Goal: Find contact information: Find contact information

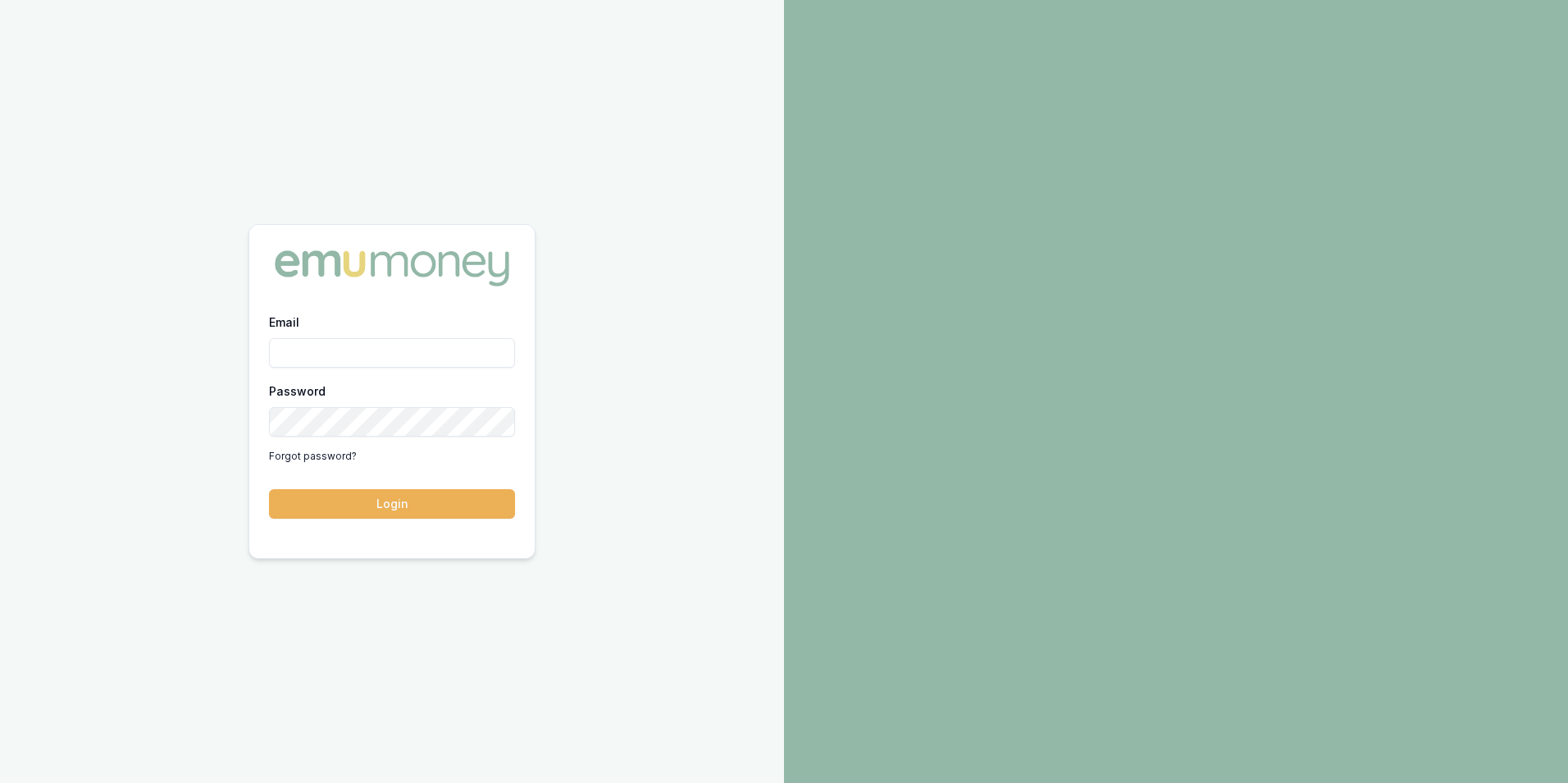
click at [347, 354] on input "Email" at bounding box center [392, 352] width 246 height 30
click at [346, 353] on input "Email" at bounding box center [392, 352] width 246 height 30
type input "adam.howell@emumoney.com.au"
click at [432, 506] on button "Login" at bounding box center [392, 504] width 246 height 30
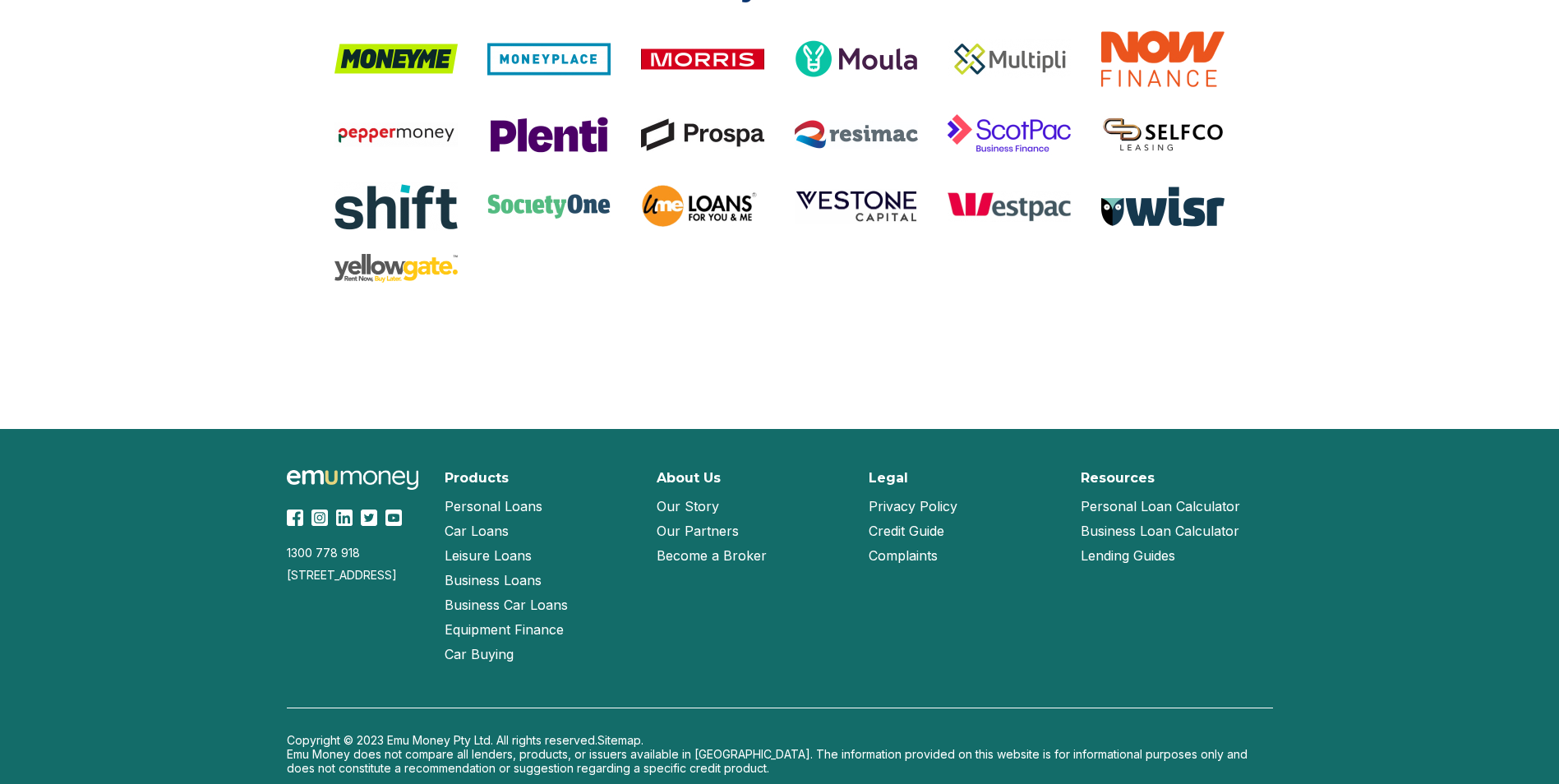
scroll to position [3434, 0]
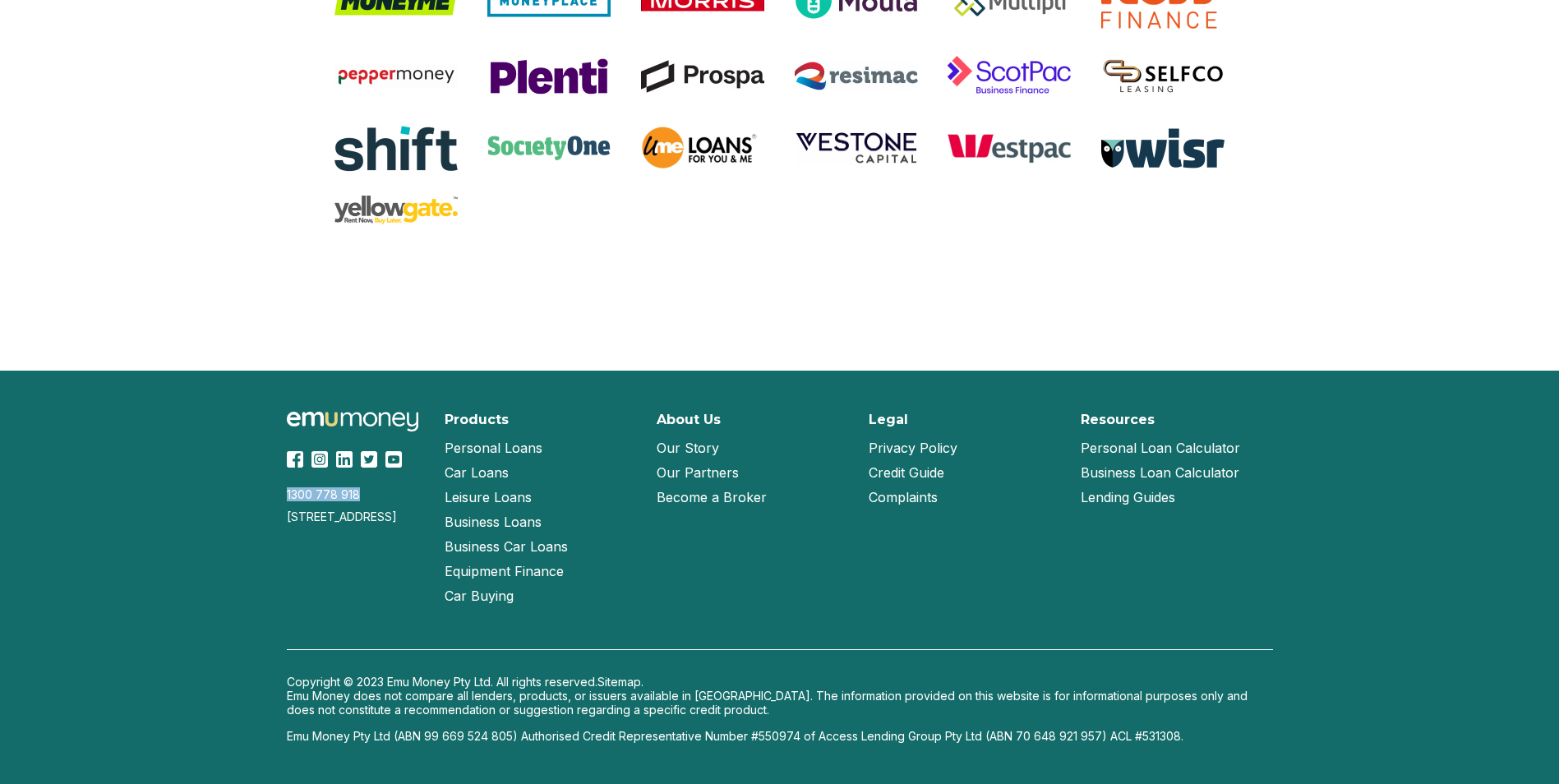
drag, startPoint x: 369, startPoint y: 495, endPoint x: 267, endPoint y: 496, distance: 102.0
click at [267, 496] on div "1300 778 [GEOGRAPHIC_DATA][STREET_ADDRESS] Products Personal Loans Car Loans Le…" at bounding box center [780, 577] width 1053 height 413
drag, startPoint x: 267, startPoint y: 496, endPoint x: 336, endPoint y: 500, distance: 69.1
copy div "1300 778 918"
drag, startPoint x: 294, startPoint y: 517, endPoint x: 323, endPoint y: 555, distance: 47.8
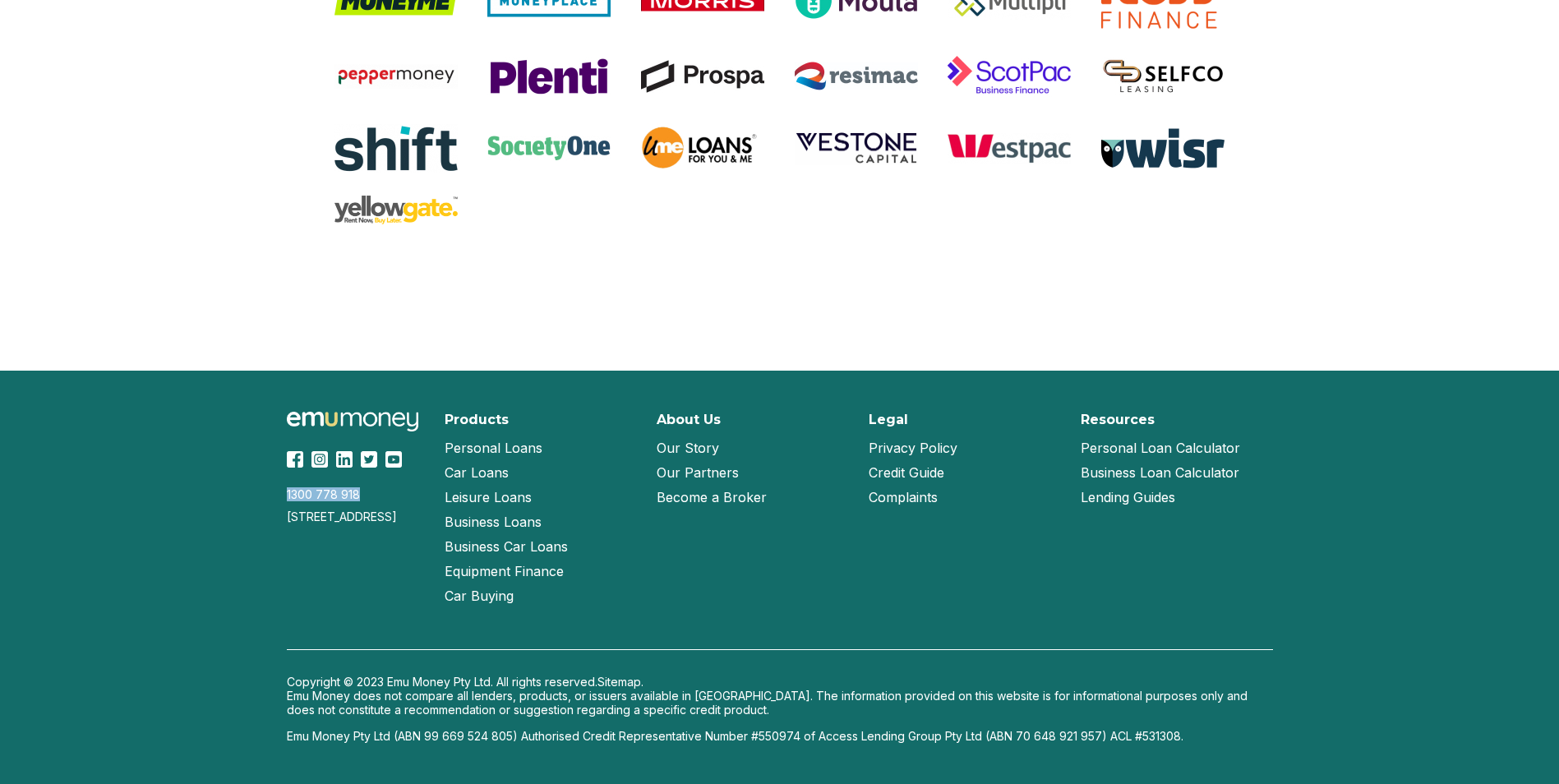
click at [323, 523] on div "[STREET_ADDRESS]" at bounding box center [356, 516] width 138 height 14
drag, startPoint x: 323, startPoint y: 555, endPoint x: 315, endPoint y: 525, distance: 31.0
copy div "[STREET_ADDRESS]"
click at [677, 565] on div "About Us Our Story Our Partners Become a Broker" at bounding box center [753, 510] width 192 height 197
